Goal: Information Seeking & Learning: Learn about a topic

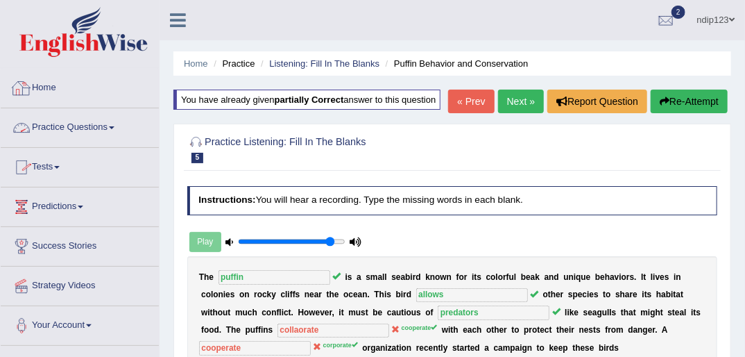
click at [51, 90] on link "Home" at bounding box center [80, 86] width 158 height 35
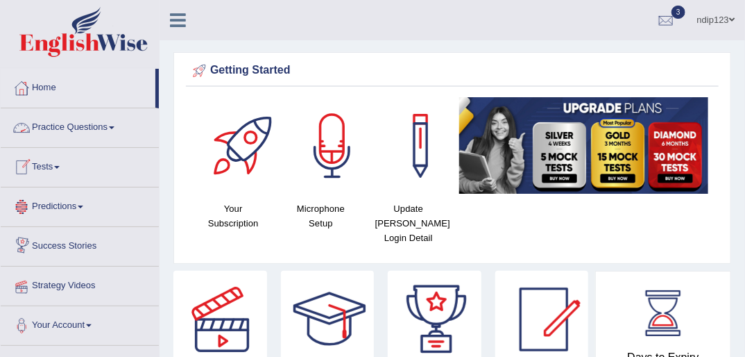
click at [69, 125] on link "Practice Questions" at bounding box center [80, 125] width 158 height 35
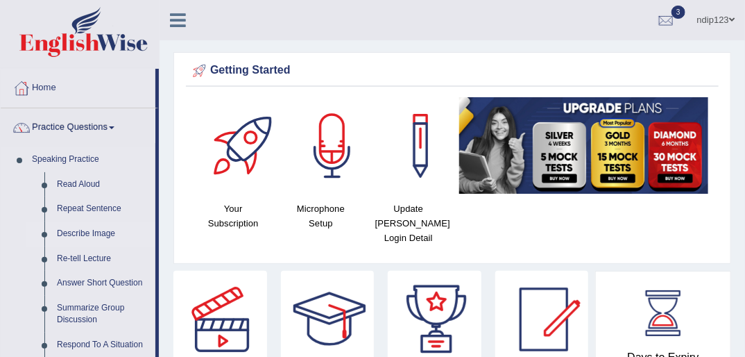
click at [82, 232] on link "Describe Image" at bounding box center [103, 233] width 105 height 25
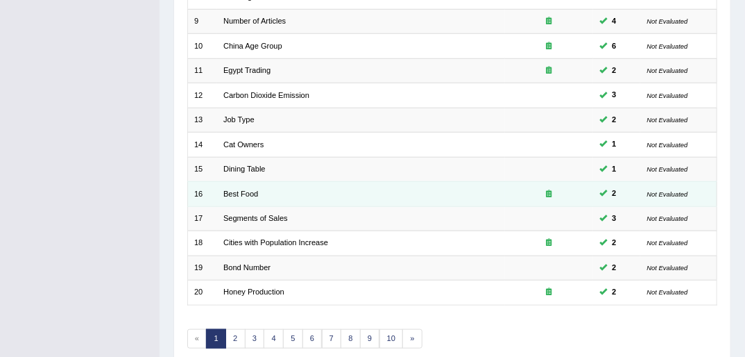
scroll to position [442, 0]
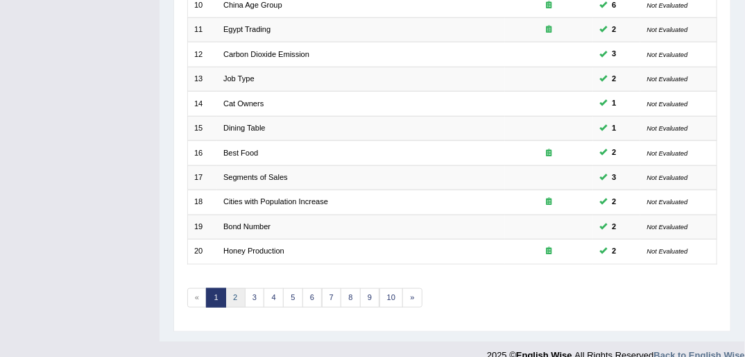
click at [235, 288] on link "2" at bounding box center [235, 297] width 20 height 19
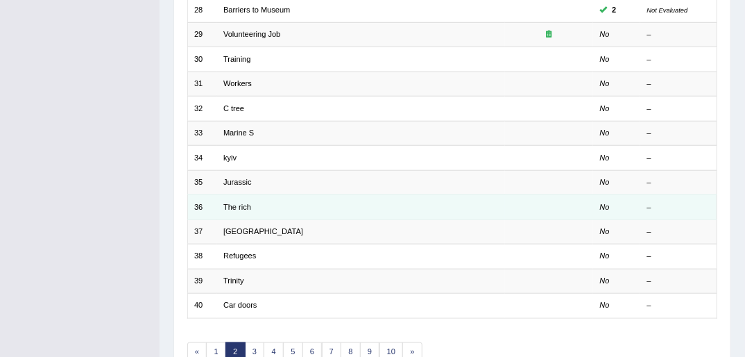
scroll to position [388, 0]
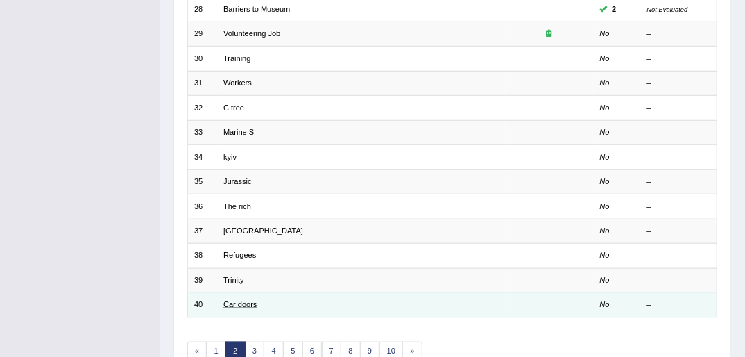
click at [248, 300] on link "Car doors" at bounding box center [240, 304] width 34 height 8
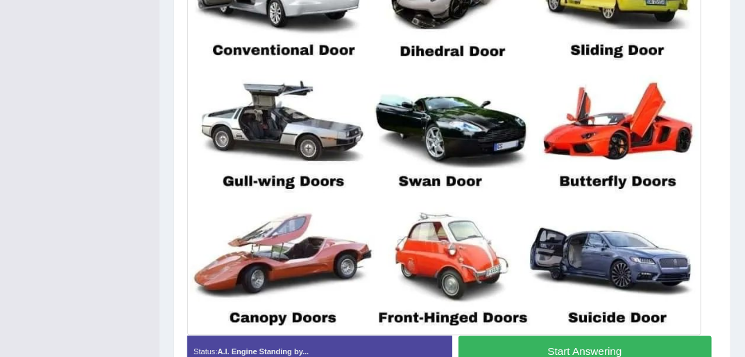
scroll to position [436, 0]
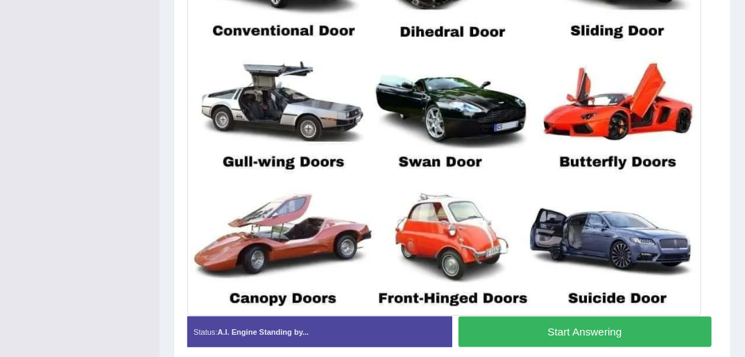
click at [579, 331] on button "Start Answering" at bounding box center [585, 331] width 253 height 30
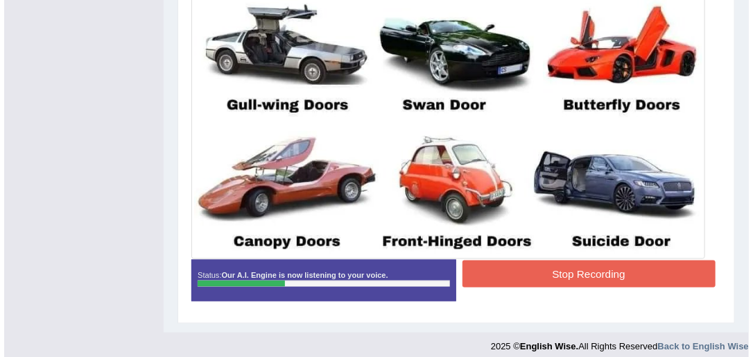
scroll to position [502, 0]
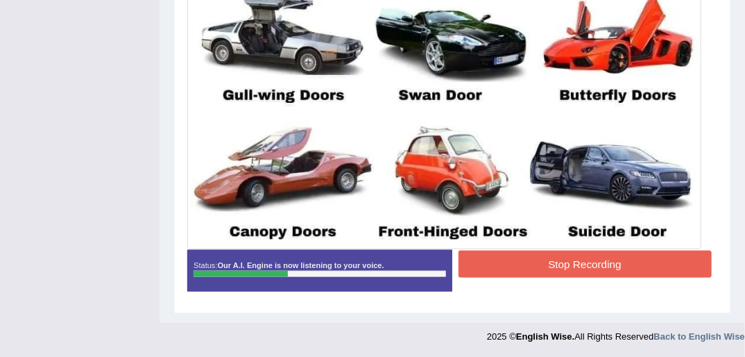
click at [590, 262] on button "Stop Recording" at bounding box center [585, 263] width 253 height 27
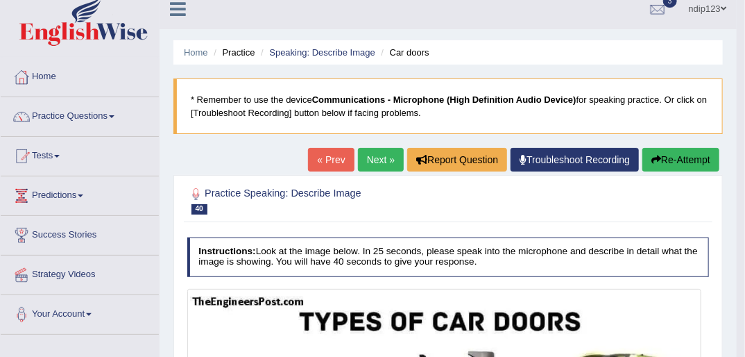
scroll to position [3, 0]
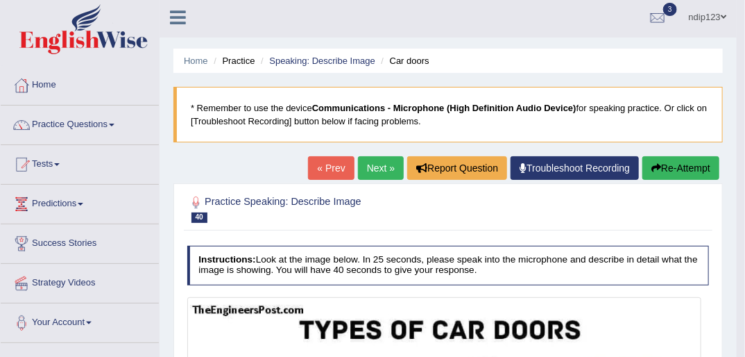
click at [667, 167] on button "Re-Attempt" at bounding box center [680, 168] width 77 height 24
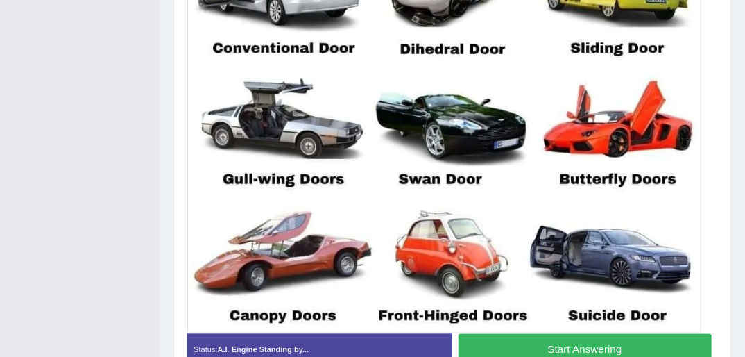
scroll to position [518, 0]
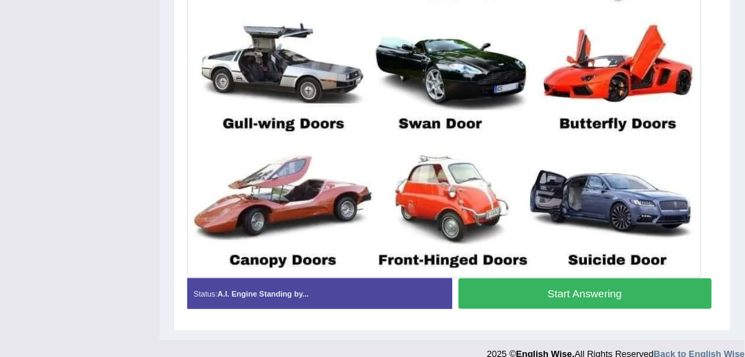
click at [578, 292] on button "Start Answering" at bounding box center [585, 293] width 253 height 30
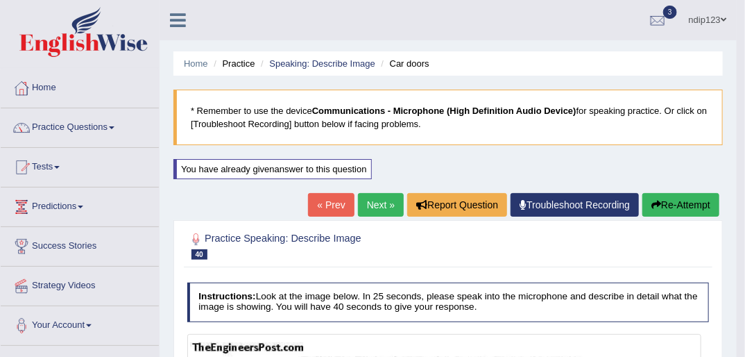
scroll to position [0, 0]
click at [677, 205] on button "Re-Attempt" at bounding box center [680, 205] width 77 height 24
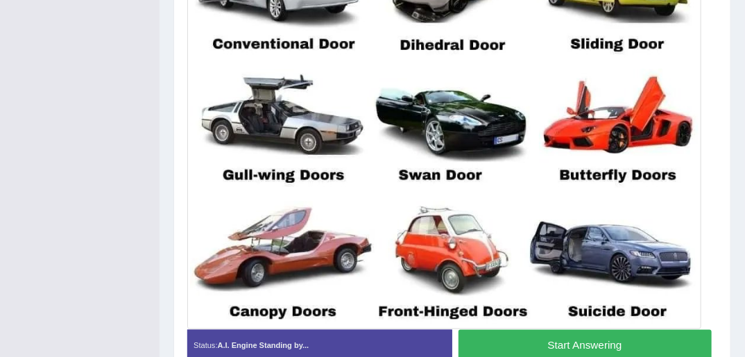
scroll to position [499, 0]
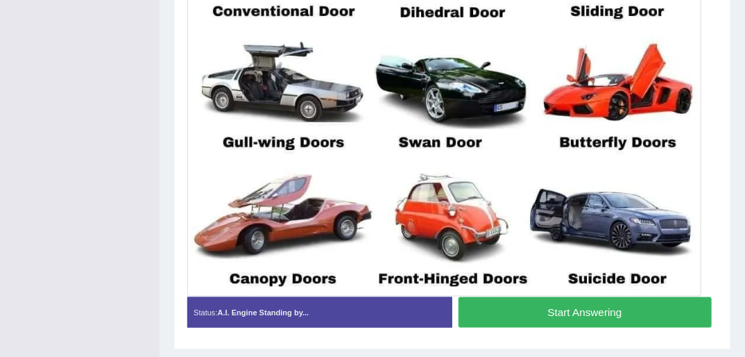
click at [572, 309] on button "Start Answering" at bounding box center [585, 312] width 253 height 30
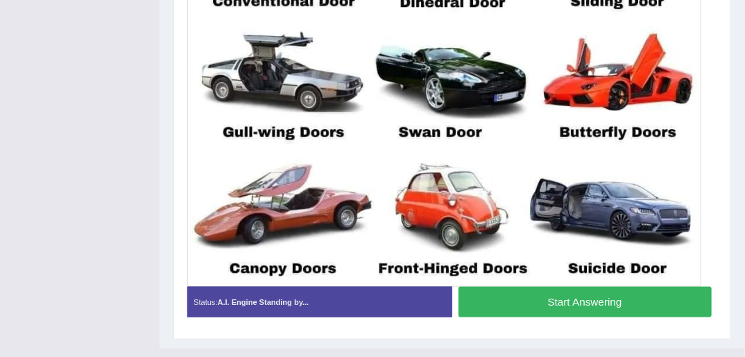
scroll to position [489, 0]
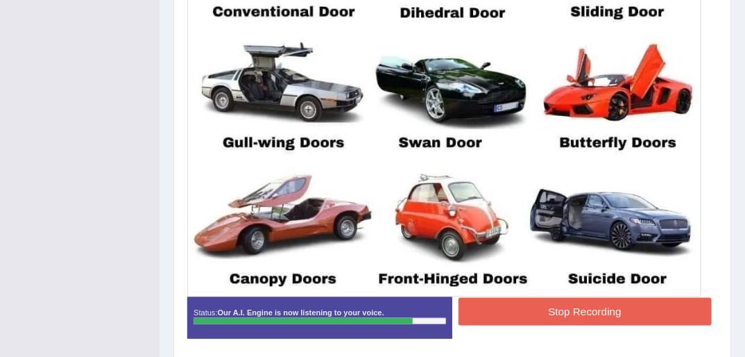
click at [610, 302] on button "Stop Recording" at bounding box center [585, 311] width 253 height 27
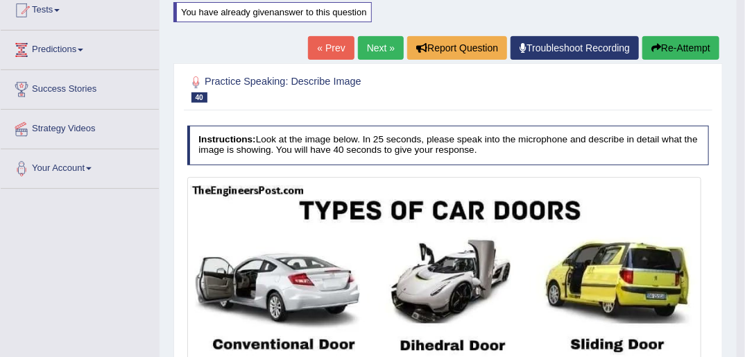
scroll to position [156, 0]
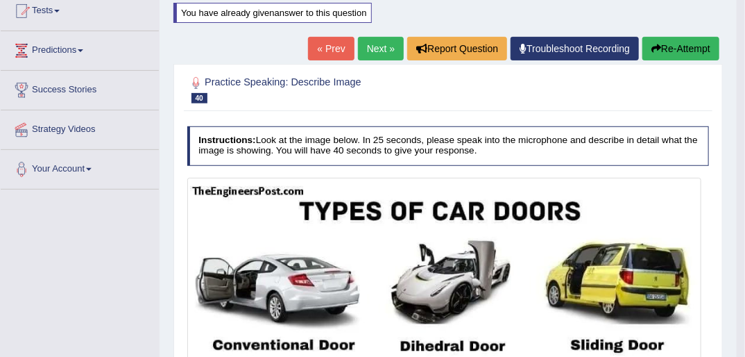
click at [683, 46] on button "Re-Attempt" at bounding box center [680, 49] width 77 height 24
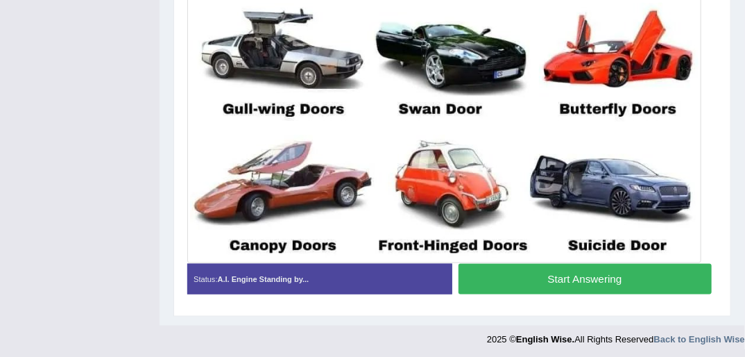
scroll to position [535, 0]
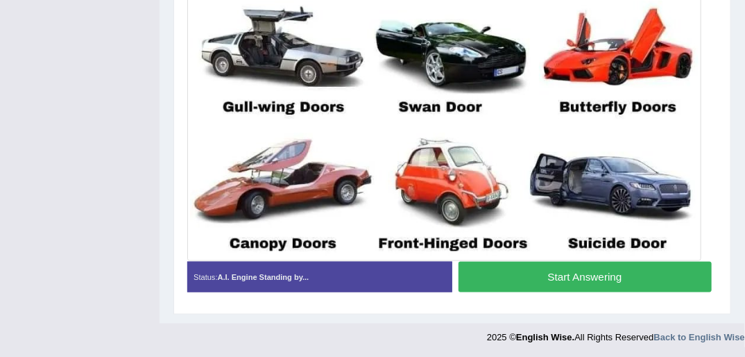
click at [583, 275] on button "Start Answering" at bounding box center [585, 277] width 253 height 30
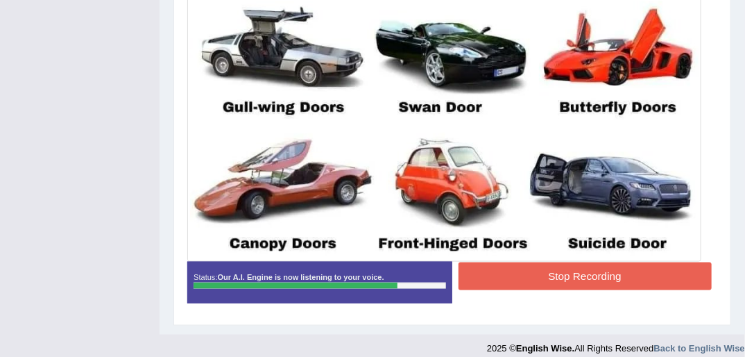
click at [577, 275] on button "Stop Recording" at bounding box center [585, 275] width 253 height 27
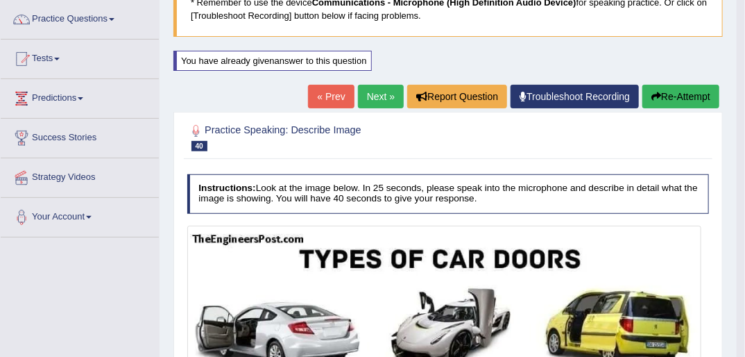
scroll to position [0, 0]
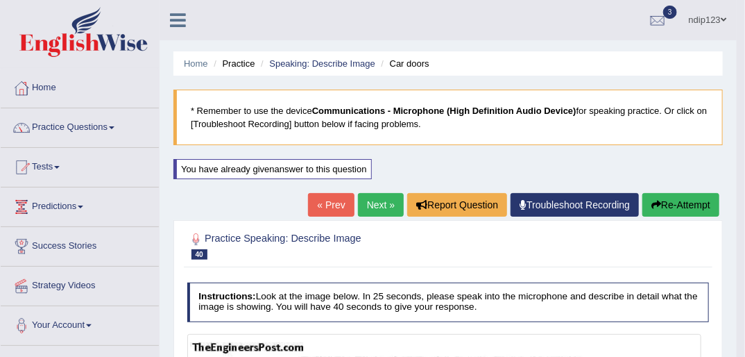
click at [343, 203] on link "« Prev" at bounding box center [331, 205] width 46 height 24
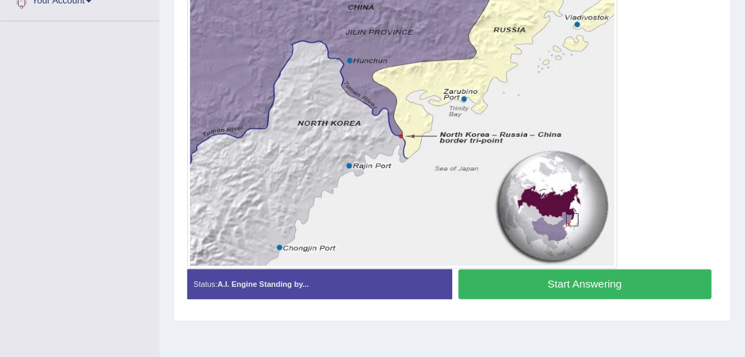
scroll to position [333, 0]
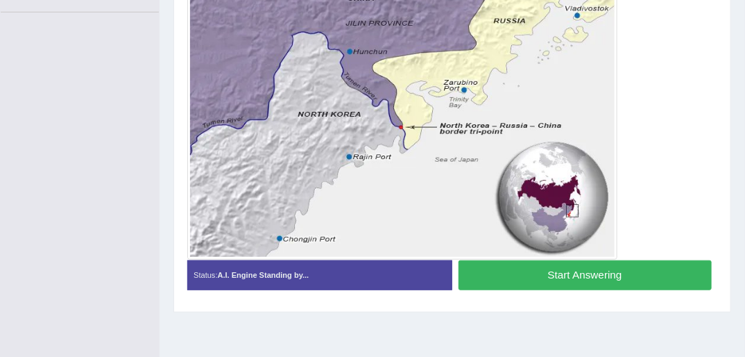
click at [550, 275] on button "Start Answering" at bounding box center [585, 275] width 253 height 30
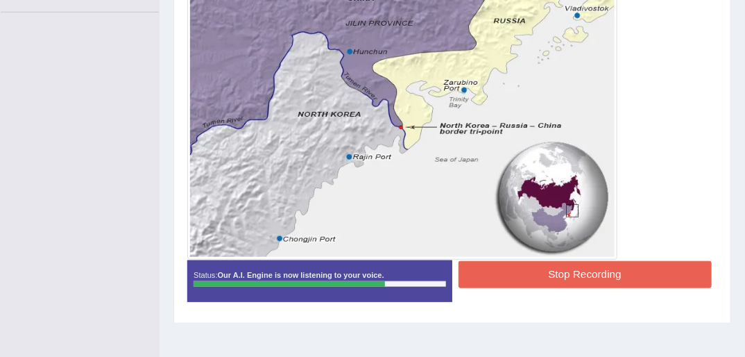
click at [597, 273] on button "Stop Recording" at bounding box center [585, 274] width 253 height 27
